Goal: Entertainment & Leisure: Consume media (video, audio)

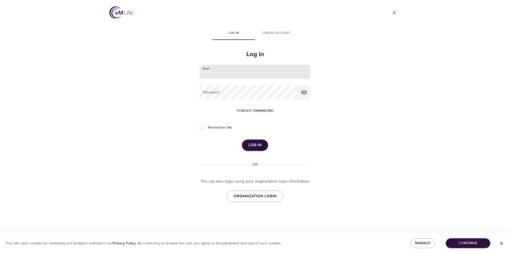
click at [224, 72] on input "email" at bounding box center [254, 72] width 111 height 14
type input "[EMAIL_ADDRESS][DOMAIN_NAME]"
click at [242, 140] on button "Log in" at bounding box center [255, 145] width 26 height 11
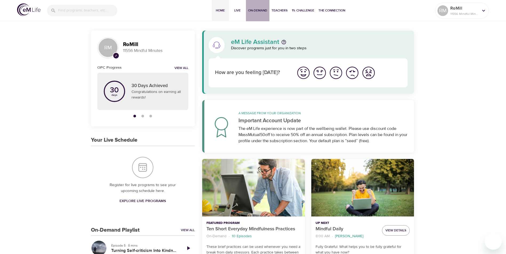
click at [258, 10] on span "On-Demand" at bounding box center [257, 11] width 19 height 6
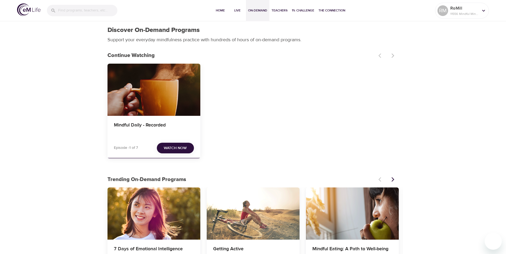
click at [180, 145] on span "Watch Now" at bounding box center [175, 148] width 23 height 7
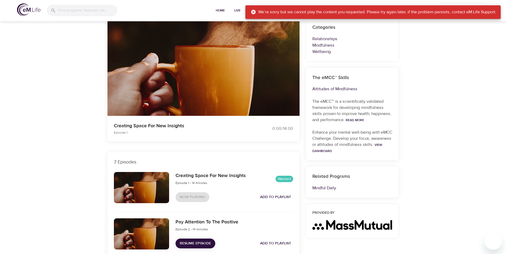
scroll to position [53, 0]
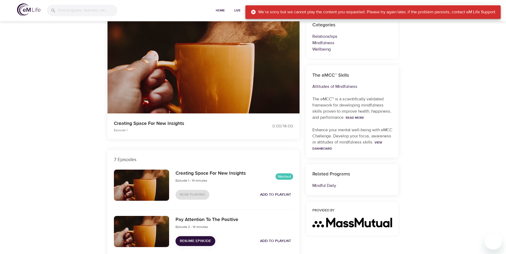
click at [251, 11] on icon at bounding box center [253, 12] width 5 height 5
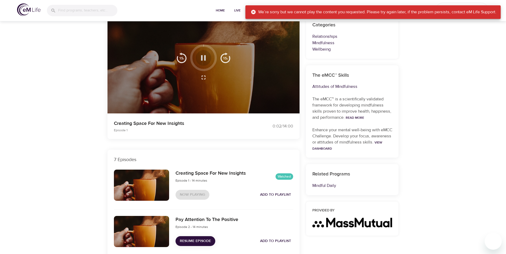
click at [204, 56] on icon "button" at bounding box center [203, 57] width 9 height 9
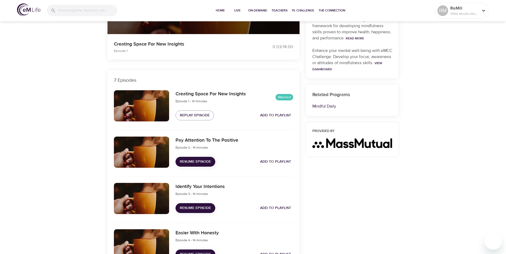
scroll to position [133, 0]
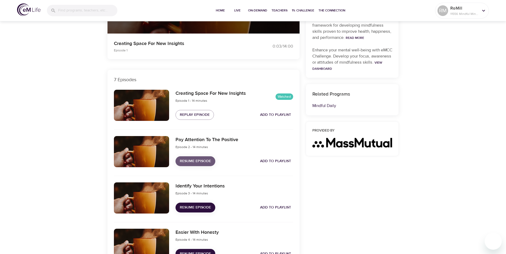
click at [201, 160] on span "Resume Episode" at bounding box center [195, 161] width 31 height 7
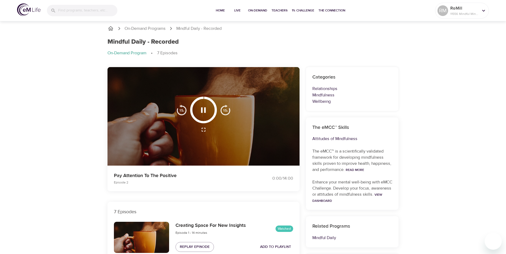
scroll to position [0, 0]
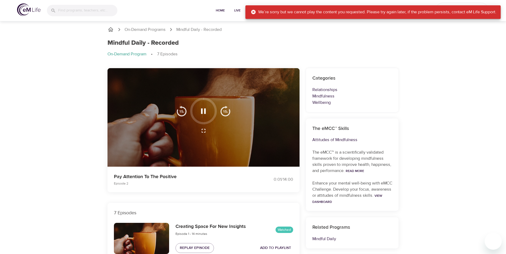
click at [252, 11] on icon at bounding box center [253, 12] width 5 height 5
